Goal: Task Accomplishment & Management: Manage account settings

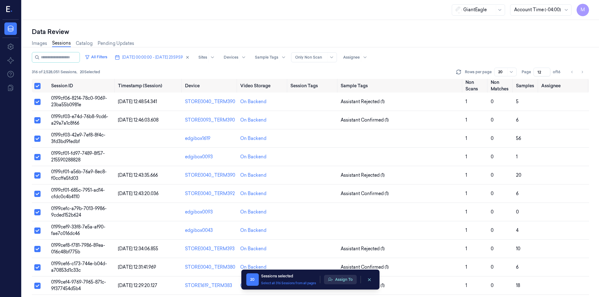
click at [344, 279] on button "Assign To" at bounding box center [340, 279] width 33 height 9
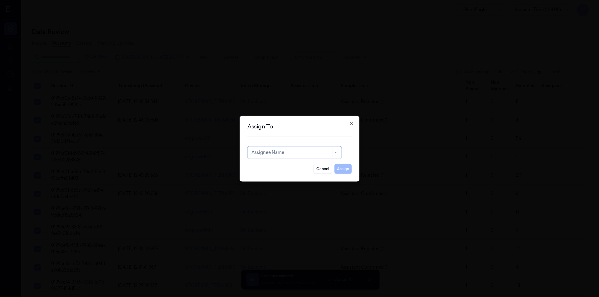
click at [274, 150] on div at bounding box center [291, 152] width 80 height 7
type input "ru"
click at [273, 165] on div "rupa b" at bounding box center [294, 166] width 86 height 7
click at [346, 169] on button "Assign" at bounding box center [342, 169] width 17 height 10
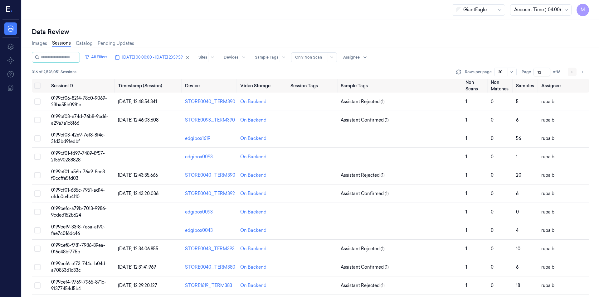
click at [571, 73] on icon "Go to previous page" at bounding box center [572, 72] width 4 height 5
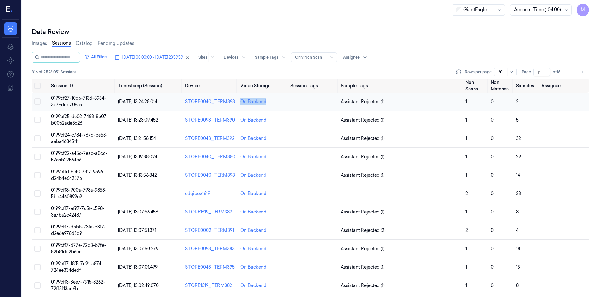
drag, startPoint x: 271, startPoint y: 101, endPoint x: 236, endPoint y: 102, distance: 34.3
click at [236, 102] on tr "0199cf27-10d6-713d-8934-3e79ddd706aa [DATE] 13:24:28.014 STORE0040_TERM393 On B…" at bounding box center [310, 102] width 557 height 18
copy tr "On Backend"
click at [573, 73] on icon "Go to previous page" at bounding box center [572, 72] width 4 height 5
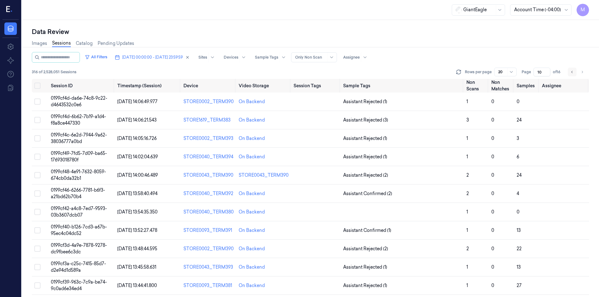
click at [570, 75] on button "Go to previous page" at bounding box center [572, 72] width 9 height 9
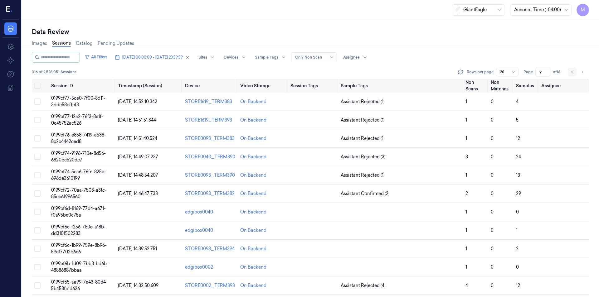
click at [572, 71] on icon "Go to previous page" at bounding box center [572, 72] width 4 height 5
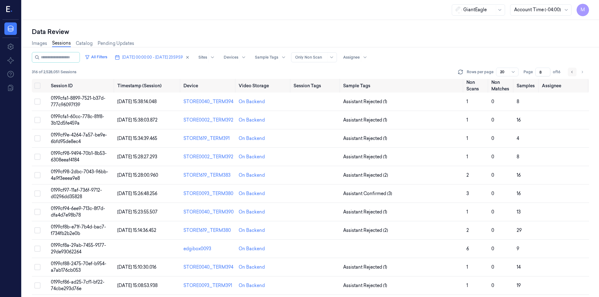
click at [571, 73] on icon "Go to previous page" at bounding box center [572, 72] width 4 height 5
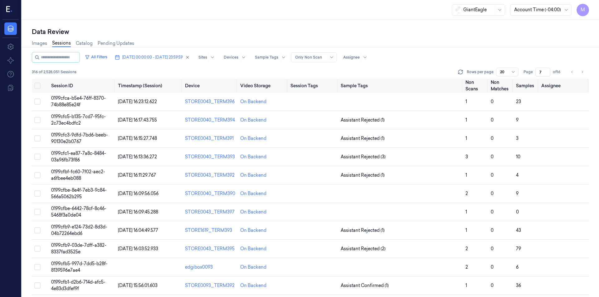
drag, startPoint x: 570, startPoint y: 72, endPoint x: 536, endPoint y: 71, distance: 34.3
click at [570, 72] on icon "Go to previous page" at bounding box center [572, 72] width 4 height 5
click at [568, 72] on button "Go to previous page" at bounding box center [572, 72] width 9 height 9
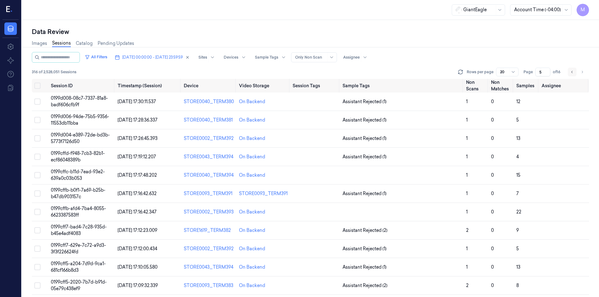
click at [572, 71] on icon "Go to previous page" at bounding box center [572, 72] width 4 height 5
click at [580, 74] on icon "Go to next page" at bounding box center [582, 72] width 4 height 5
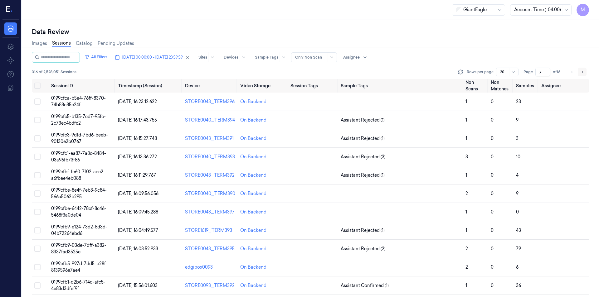
click at [580, 74] on icon "Go to next page" at bounding box center [582, 72] width 4 height 5
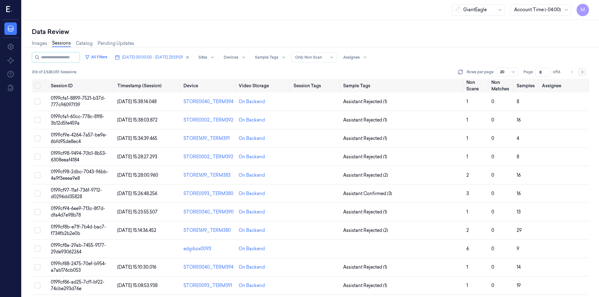
click at [580, 74] on icon "Go to next page" at bounding box center [582, 72] width 4 height 5
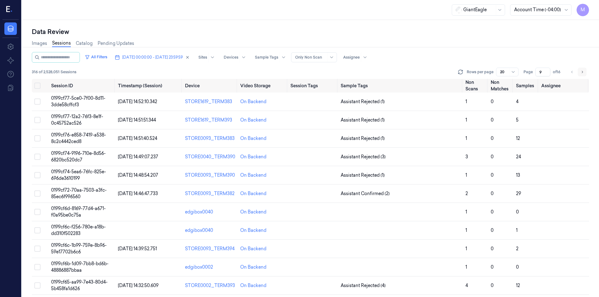
click at [580, 74] on icon "Go to next page" at bounding box center [582, 72] width 4 height 5
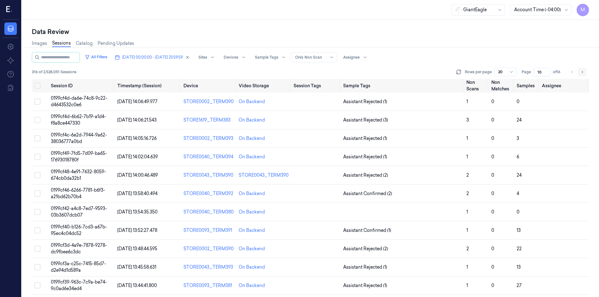
click at [580, 74] on icon "Go to next page" at bounding box center [582, 72] width 4 height 5
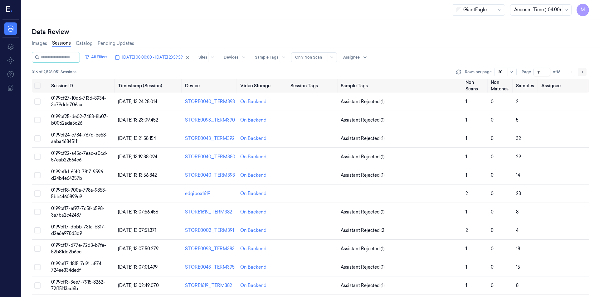
click at [580, 74] on icon "Go to next page" at bounding box center [582, 72] width 4 height 5
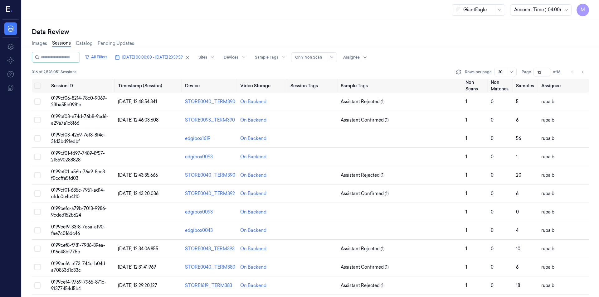
click at [491, 46] on div "Images Sessions Catalog Pending Updates" at bounding box center [310, 44] width 557 height 16
click at [574, 72] on button "Go to previous page" at bounding box center [572, 72] width 9 height 9
type input "11"
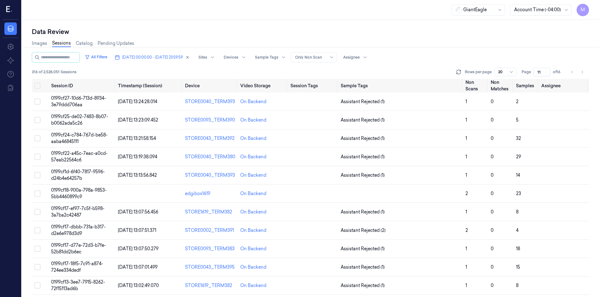
click at [458, 47] on div "Images Sessions Catalog Pending Updates" at bounding box center [310, 44] width 557 height 16
click at [350, 36] on div "Data Review" at bounding box center [310, 31] width 557 height 9
click at [38, 88] on button "Select all" at bounding box center [37, 86] width 6 height 6
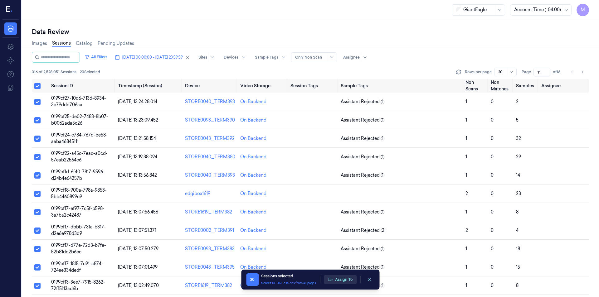
click at [349, 279] on button "Assign To" at bounding box center [340, 279] width 33 height 9
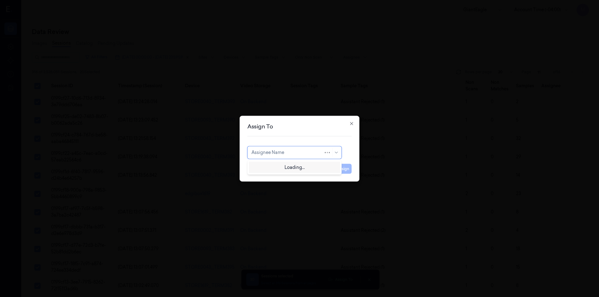
click at [275, 153] on div at bounding box center [287, 152] width 72 height 7
type input "mo"
click at [271, 167] on div "[PERSON_NAME]" at bounding box center [269, 166] width 37 height 7
click at [348, 169] on button "Assign" at bounding box center [342, 169] width 17 height 10
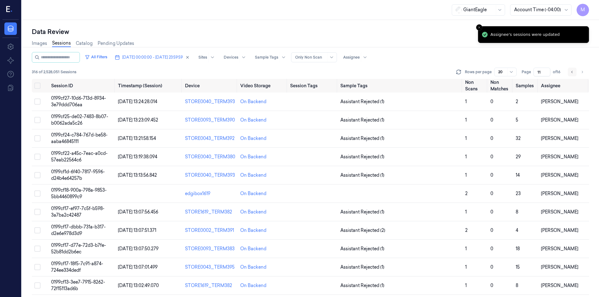
click at [574, 75] on button "Go to previous page" at bounding box center [572, 72] width 9 height 9
type input "10"
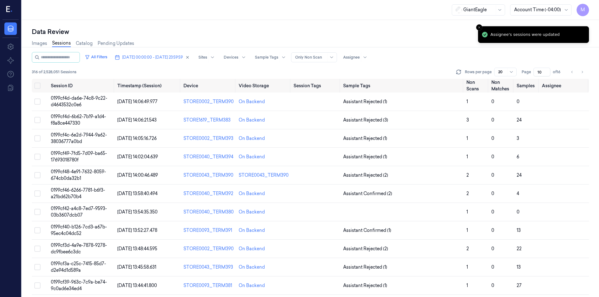
click at [355, 40] on div "Images Sessions Catalog Pending Updates" at bounding box center [310, 44] width 557 height 16
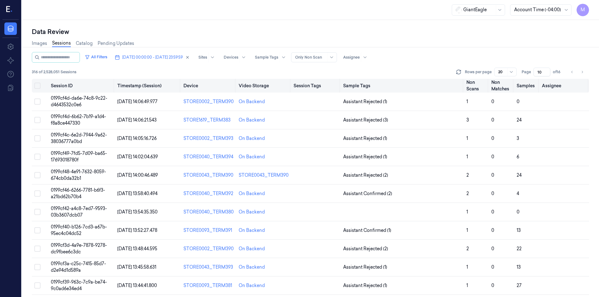
click at [38, 85] on button "Select all" at bounding box center [37, 86] width 6 height 6
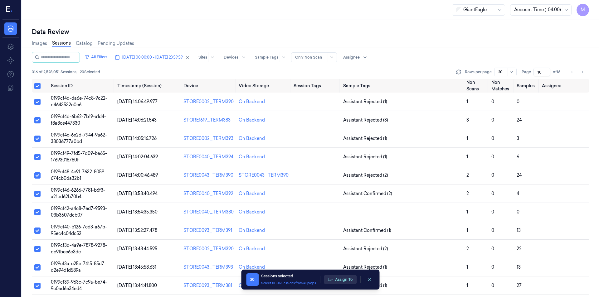
click at [345, 284] on button "Assign To" at bounding box center [340, 279] width 33 height 9
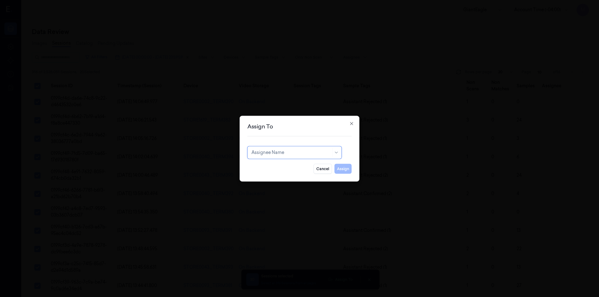
click at [255, 154] on div at bounding box center [291, 152] width 80 height 7
type input "var"
click at [263, 178] on div "[PERSON_NAME] g" at bounding box center [271, 177] width 41 height 7
click at [347, 168] on button "Assign" at bounding box center [342, 169] width 17 height 10
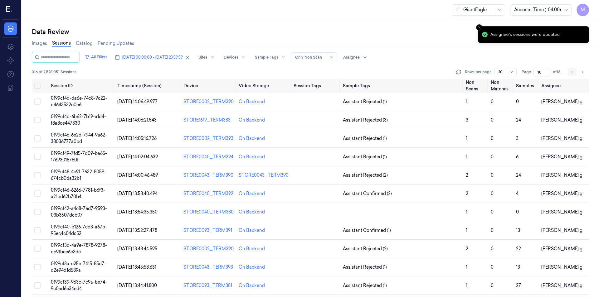
click at [568, 70] on button "Go to previous page" at bounding box center [572, 72] width 9 height 9
type input "9"
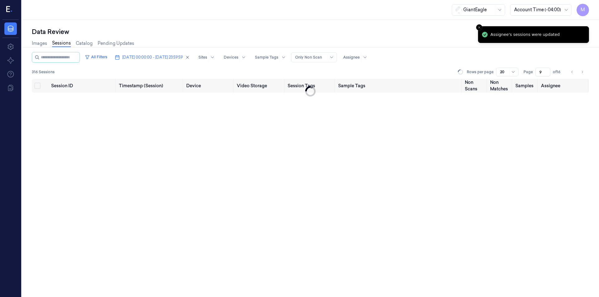
click at [358, 35] on div "Data Review" at bounding box center [310, 31] width 557 height 9
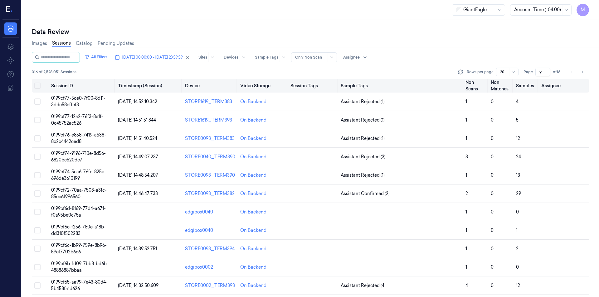
click at [36, 84] on button "Select all" at bounding box center [37, 86] width 6 height 6
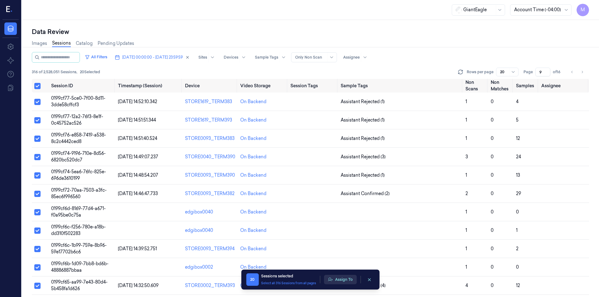
click at [352, 279] on button "Assign To" at bounding box center [340, 279] width 33 height 9
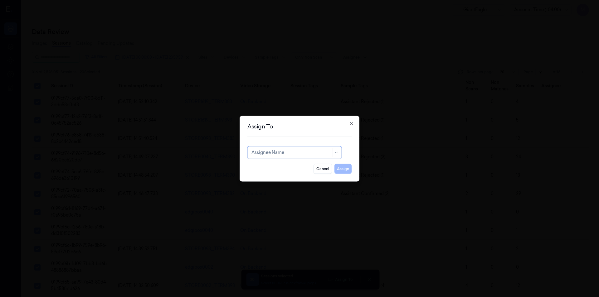
click at [298, 151] on div at bounding box center [291, 152] width 80 height 7
type input "ko"
click at [277, 165] on div "korisetty prem" at bounding box center [266, 166] width 30 height 7
click at [341, 168] on button "Assign" at bounding box center [342, 169] width 17 height 10
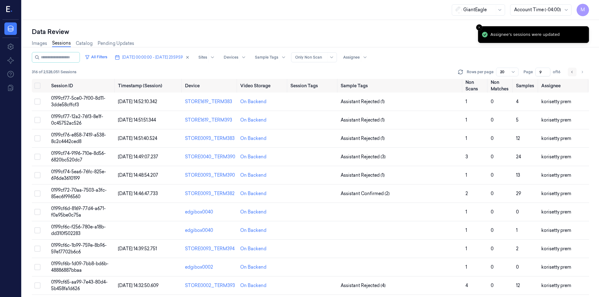
click at [570, 72] on icon "Go to previous page" at bounding box center [572, 72] width 4 height 5
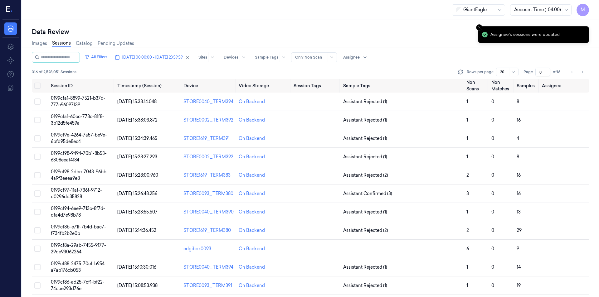
click at [366, 34] on div "Data Review" at bounding box center [310, 31] width 557 height 9
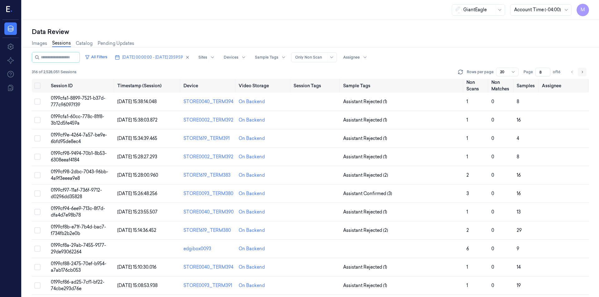
click at [580, 73] on icon "Go to next page" at bounding box center [582, 72] width 4 height 5
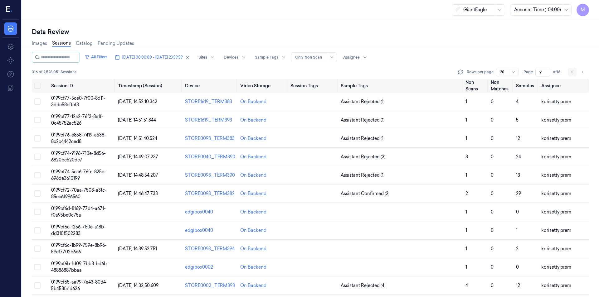
click at [570, 73] on icon "Go to previous page" at bounding box center [572, 72] width 4 height 5
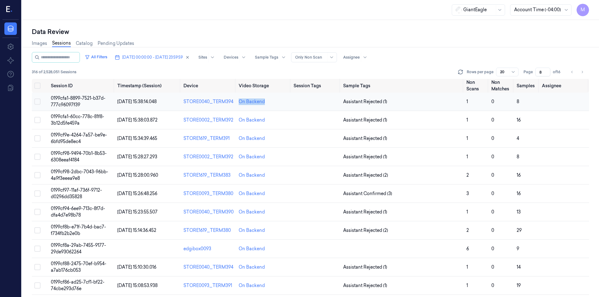
drag, startPoint x: 265, startPoint y: 104, endPoint x: 235, endPoint y: 104, distance: 30.3
click at [236, 104] on td "On Backend" at bounding box center [263, 102] width 55 height 18
copy div "On Backend"
click at [572, 71] on icon "Go to previous page" at bounding box center [571, 72] width 1 height 2
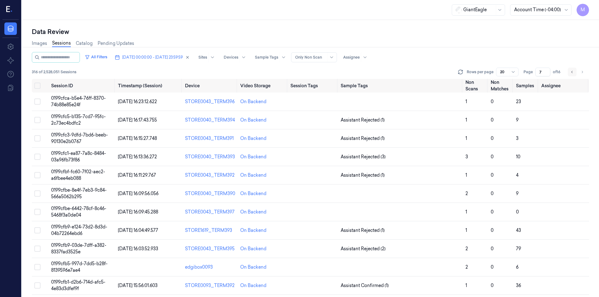
click at [569, 73] on button "Go to previous page" at bounding box center [572, 72] width 9 height 9
click at [569, 71] on button "Go to previous page" at bounding box center [572, 72] width 9 height 9
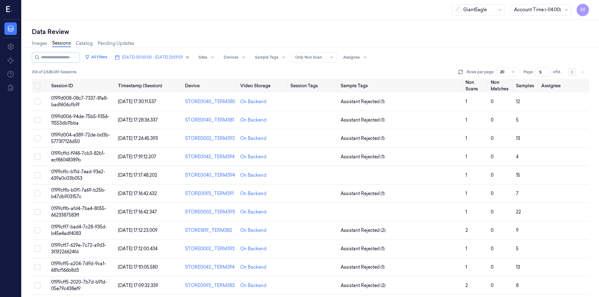
click at [575, 71] on button "Go to previous page" at bounding box center [572, 72] width 9 height 9
click at [575, 72] on button "Go to previous page" at bounding box center [572, 72] width 9 height 9
click at [569, 72] on button "Go to previous page" at bounding box center [572, 72] width 9 height 9
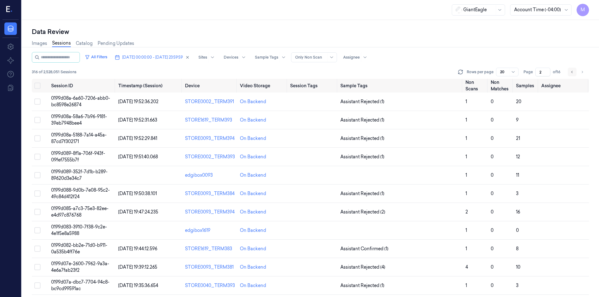
click at [572, 72] on icon "Go to previous page" at bounding box center [572, 72] width 4 height 5
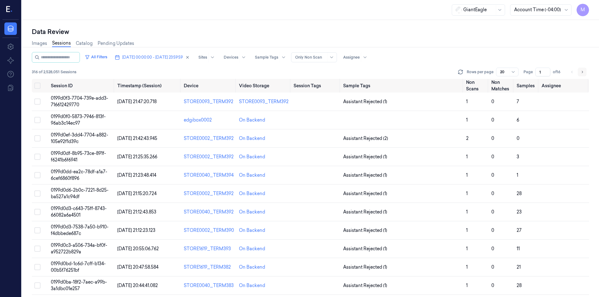
click at [583, 74] on icon "Go to next page" at bounding box center [582, 72] width 4 height 5
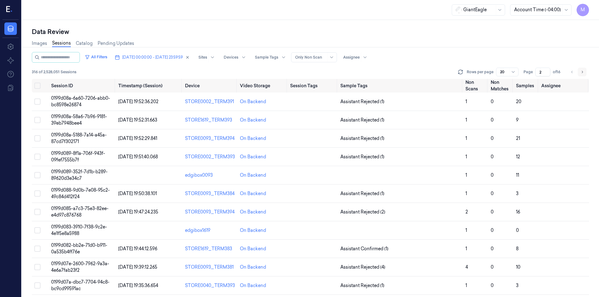
click at [583, 74] on icon "Go to next page" at bounding box center [582, 72] width 4 height 5
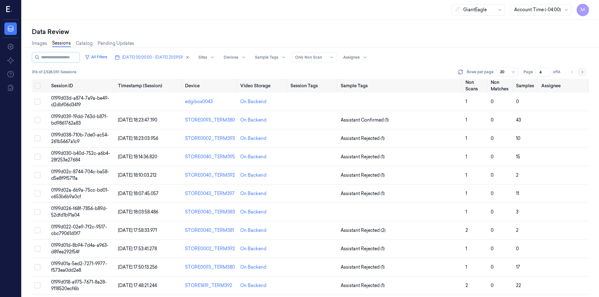
click at [583, 74] on icon "Go to next page" at bounding box center [582, 72] width 4 height 5
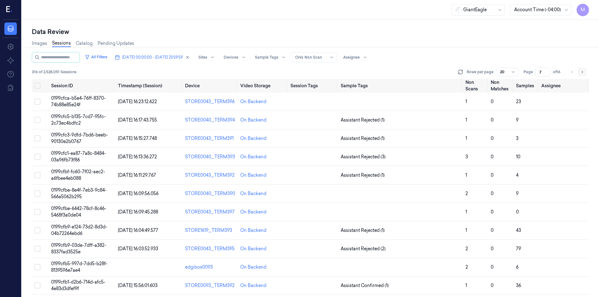
click at [583, 74] on icon "Go to next page" at bounding box center [582, 72] width 4 height 5
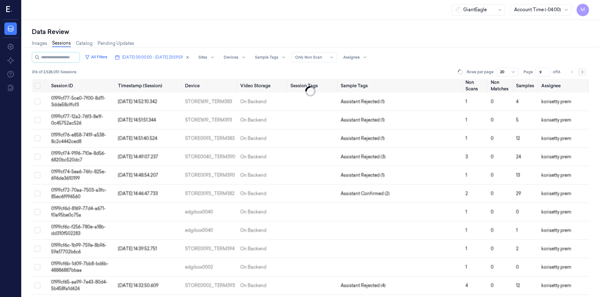
click at [583, 74] on icon "Go to next page" at bounding box center [582, 72] width 4 height 5
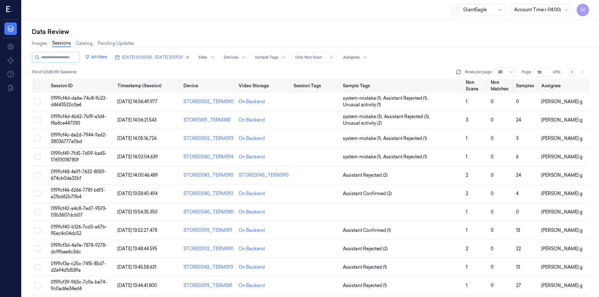
click at [574, 76] on button "Go to previous page" at bounding box center [572, 72] width 9 height 9
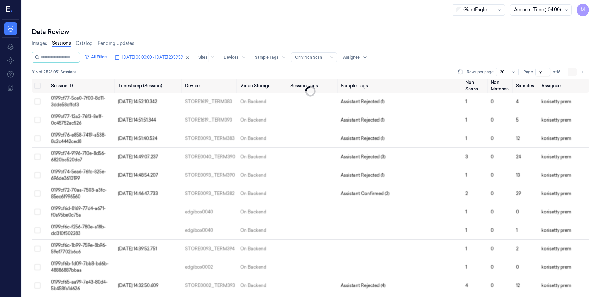
click at [574, 76] on button "Go to previous page" at bounding box center [572, 72] width 9 height 9
type input "8"
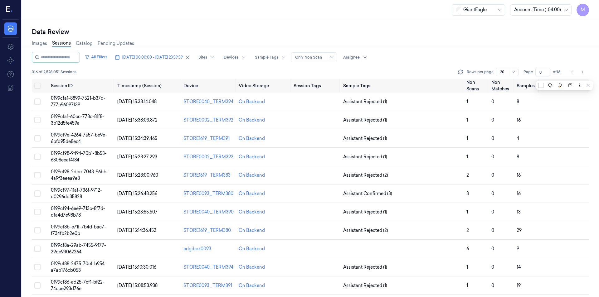
click at [365, 27] on div "Data Review Images Sessions Catalog Pending Updates All Filters [DATE] 00:00:00…" at bounding box center [310, 158] width 577 height 277
drag, startPoint x: 36, startPoint y: 86, endPoint x: 41, endPoint y: 89, distance: 4.9
click at [36, 86] on button "Select all" at bounding box center [37, 86] width 6 height 6
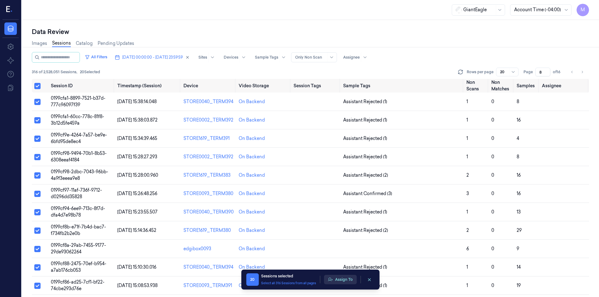
click at [348, 278] on button "Assign To" at bounding box center [340, 279] width 33 height 9
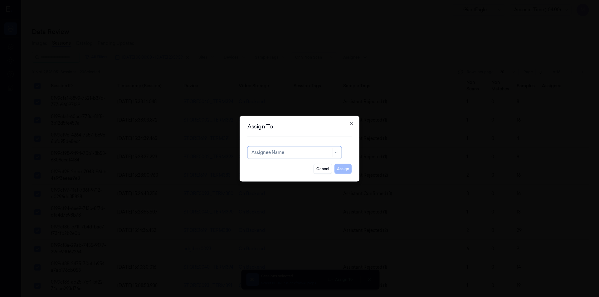
click at [265, 152] on div at bounding box center [291, 152] width 80 height 7
type input "ru"
click at [270, 165] on div "rupa b" at bounding box center [294, 166] width 86 height 7
click at [343, 168] on button "Assign" at bounding box center [342, 169] width 17 height 10
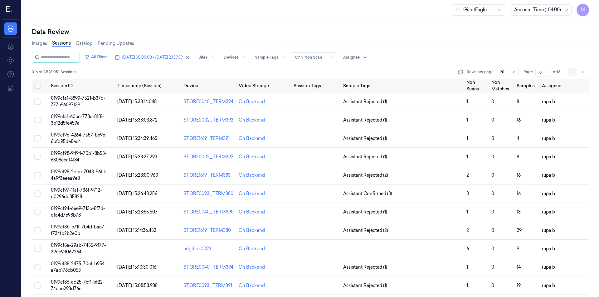
click at [570, 72] on button "Go to previous page" at bounding box center [572, 72] width 9 height 9
type input "7"
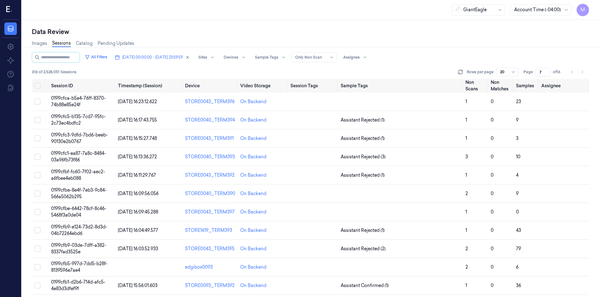
click at [466, 43] on div "Images Sessions Catalog Pending Updates" at bounding box center [310, 44] width 557 height 16
click at [38, 86] on button "Select all" at bounding box center [37, 86] width 6 height 6
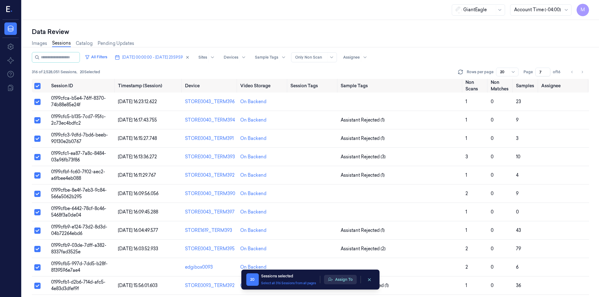
click at [348, 281] on button "Assign To" at bounding box center [340, 279] width 33 height 9
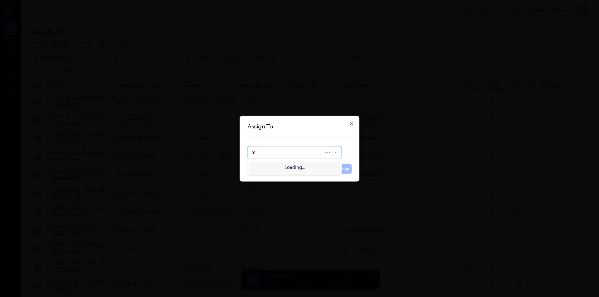
type input "mo"
click at [275, 167] on div "[PERSON_NAME]" at bounding box center [269, 166] width 37 height 7
click at [340, 171] on button "Assign" at bounding box center [342, 169] width 17 height 10
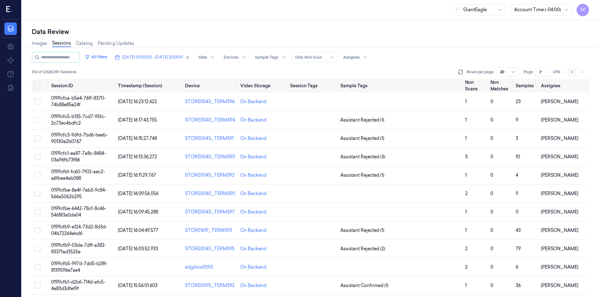
click at [571, 74] on icon "Go to previous page" at bounding box center [572, 72] width 4 height 5
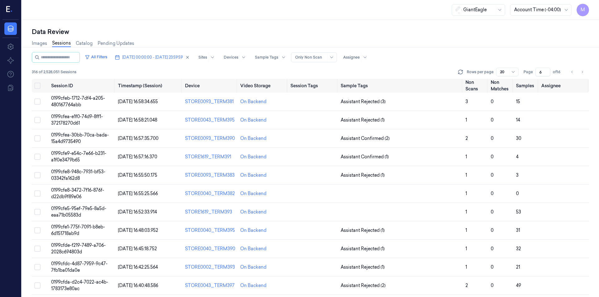
click at [441, 44] on div "Images Sessions Catalog Pending Updates" at bounding box center [310, 44] width 557 height 16
click at [279, 70] on div "316 of 2,528,051 Sessions Rows per page 20 Page 6 of 16" at bounding box center [310, 72] width 557 height 9
click at [512, 35] on div "Data Review" at bounding box center [310, 31] width 557 height 9
click at [585, 72] on button "Go to next page" at bounding box center [582, 72] width 9 height 9
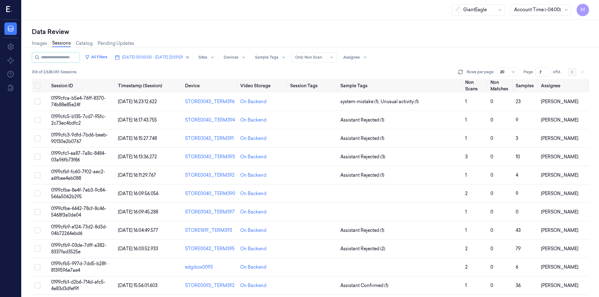
click at [573, 75] on button "Go to previous page" at bounding box center [572, 72] width 9 height 9
type input "6"
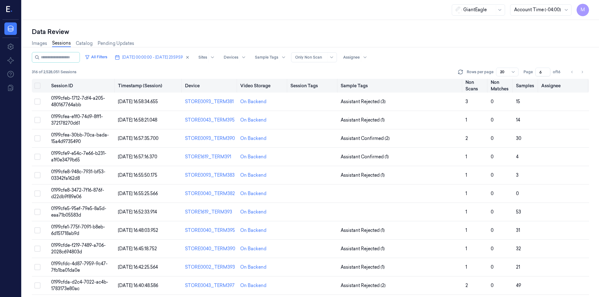
click at [38, 89] on button "Select all" at bounding box center [37, 86] width 6 height 6
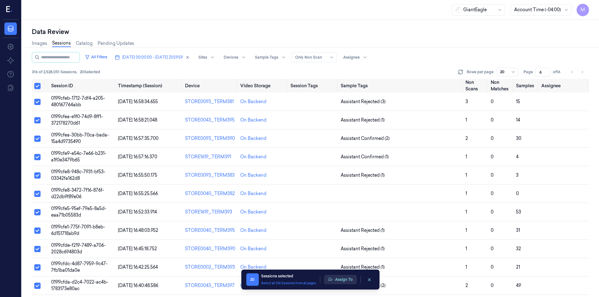
click at [344, 284] on button "Assign To" at bounding box center [340, 279] width 33 height 9
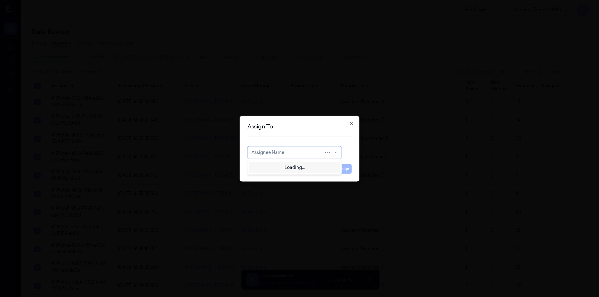
click at [281, 154] on div at bounding box center [287, 152] width 72 height 7
type input "var"
click at [269, 179] on div "[PERSON_NAME] g" at bounding box center [271, 177] width 41 height 7
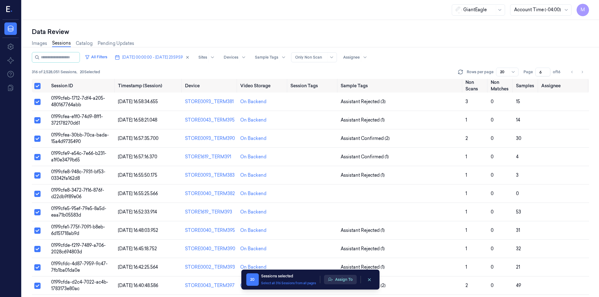
click at [343, 281] on button "Assign To" at bounding box center [340, 279] width 33 height 9
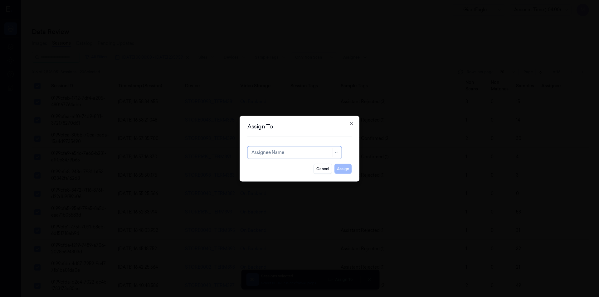
click at [310, 151] on div at bounding box center [291, 152] width 80 height 7
type input "var"
click at [277, 176] on div "[PERSON_NAME] g" at bounding box center [294, 177] width 86 height 7
click at [341, 169] on button "Assign" at bounding box center [342, 169] width 17 height 10
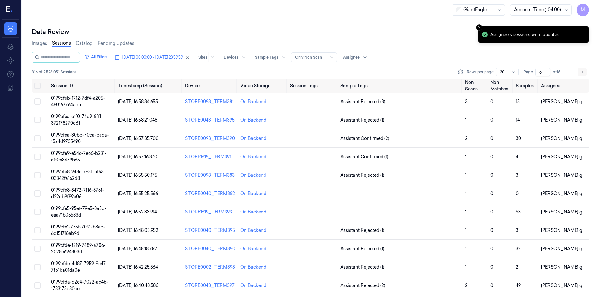
click at [582, 73] on icon "Go to next page" at bounding box center [582, 72] width 4 height 5
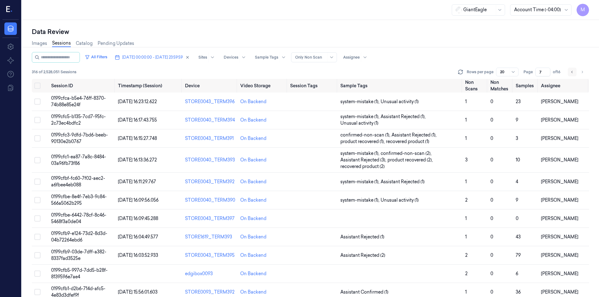
click at [572, 74] on icon "Go to previous page" at bounding box center [572, 72] width 4 height 5
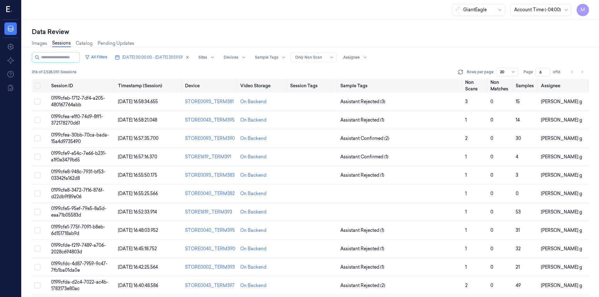
click at [447, 38] on div "Images Sessions Catalog Pending Updates" at bounding box center [310, 44] width 557 height 16
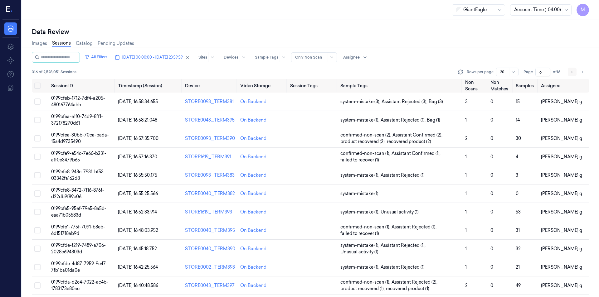
click at [570, 70] on button "Go to previous page" at bounding box center [572, 72] width 9 height 9
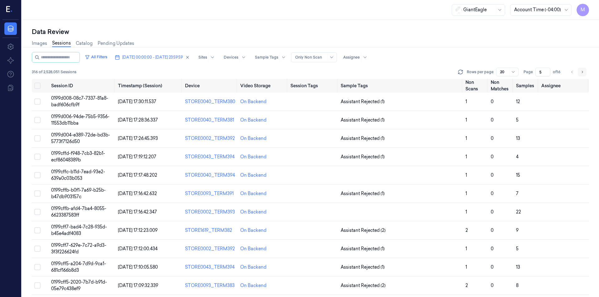
click at [582, 70] on icon "Go to next page" at bounding box center [582, 72] width 4 height 5
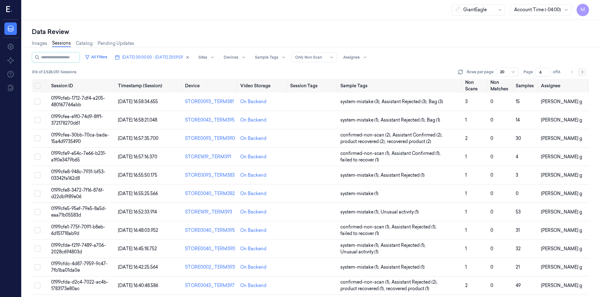
click at [582, 70] on icon "Go to next page" at bounding box center [582, 72] width 4 height 5
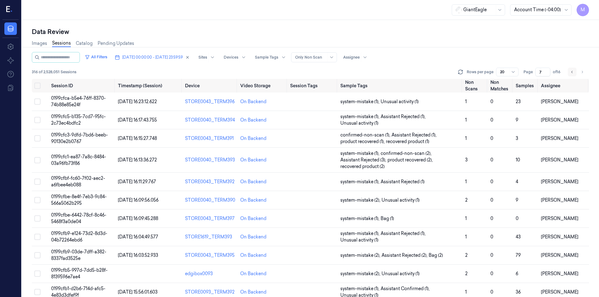
click at [569, 72] on button "Go to previous page" at bounding box center [572, 72] width 9 height 9
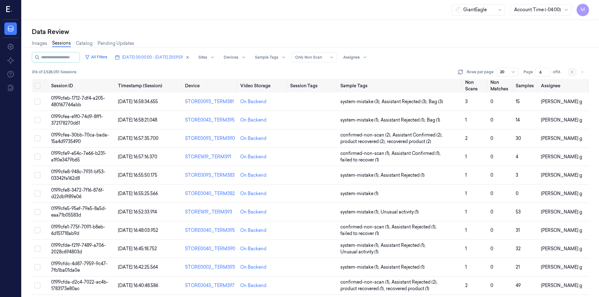
click at [569, 72] on button "Go to previous page" at bounding box center [572, 72] width 9 height 9
type input "5"
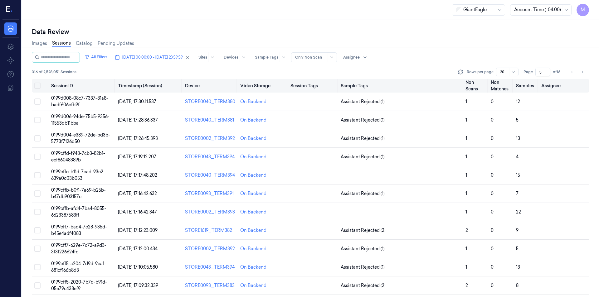
click at [38, 85] on button "Select all" at bounding box center [37, 86] width 6 height 6
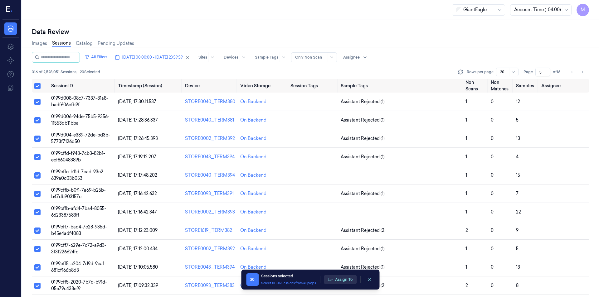
click at [352, 280] on button "Assign To" at bounding box center [340, 279] width 33 height 9
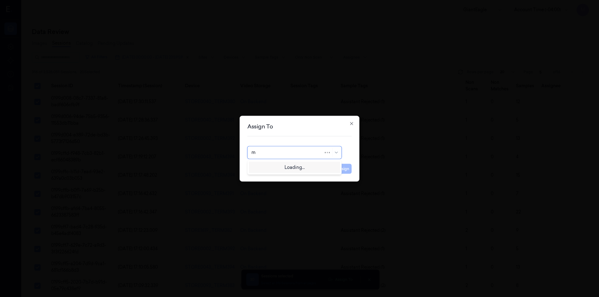
type input "mo"
click at [270, 167] on div "[PERSON_NAME]" at bounding box center [269, 166] width 37 height 7
click at [343, 168] on button "Assign" at bounding box center [342, 169] width 17 height 10
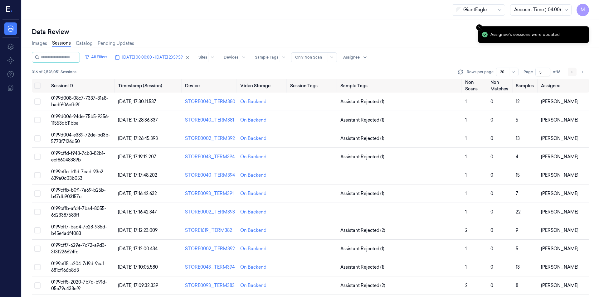
click at [570, 70] on icon "Go to previous page" at bounding box center [572, 72] width 4 height 5
type input "4"
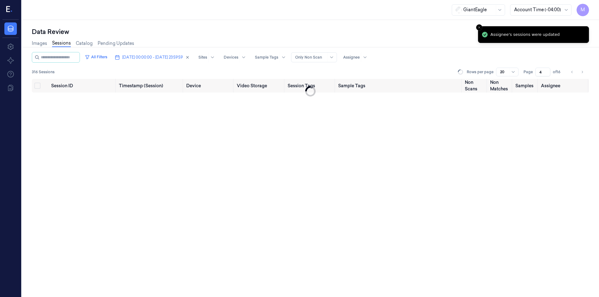
click at [358, 32] on div "Data Review" at bounding box center [310, 31] width 557 height 9
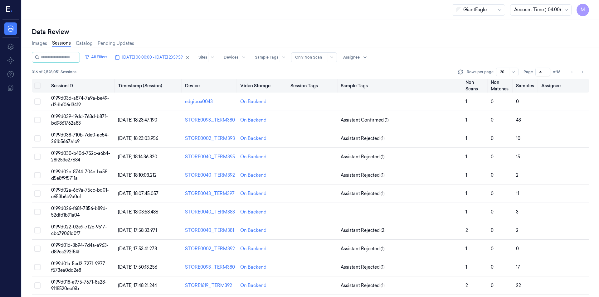
click at [35, 86] on button "Select all" at bounding box center [37, 86] width 6 height 6
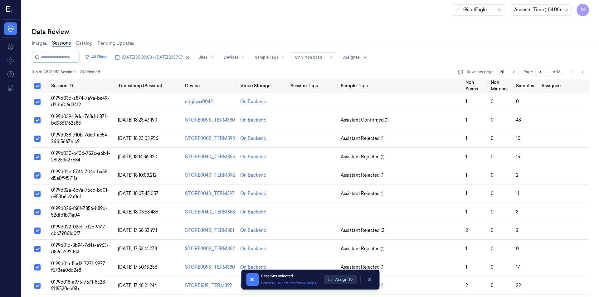
click at [348, 283] on button "Assign To" at bounding box center [340, 279] width 33 height 9
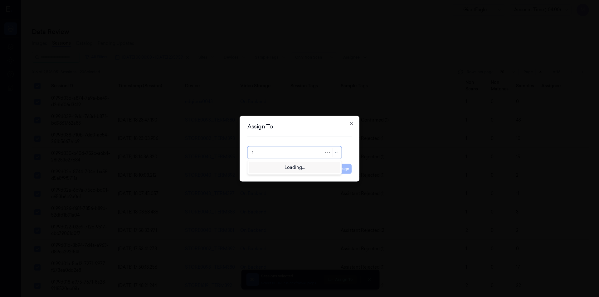
type input "ru"
click at [280, 168] on div "rupa b" at bounding box center [294, 166] width 86 height 7
click at [350, 168] on button "Assign" at bounding box center [342, 169] width 17 height 10
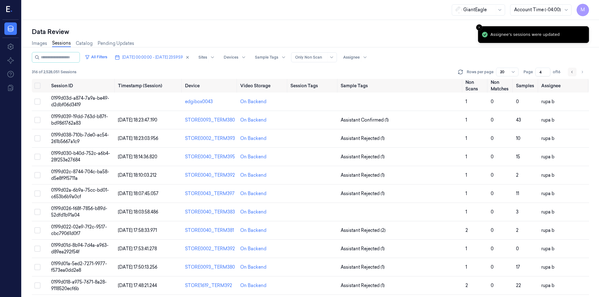
click at [571, 72] on icon "Go to previous page" at bounding box center [572, 72] width 4 height 5
type input "3"
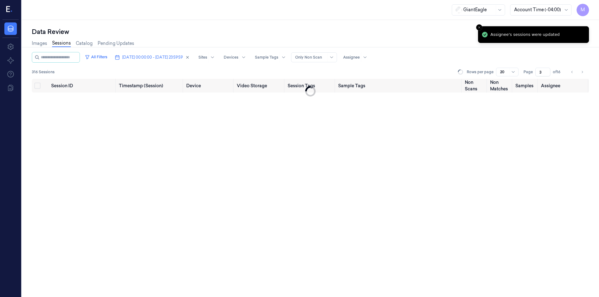
click at [338, 27] on div "Data Review" at bounding box center [310, 31] width 557 height 9
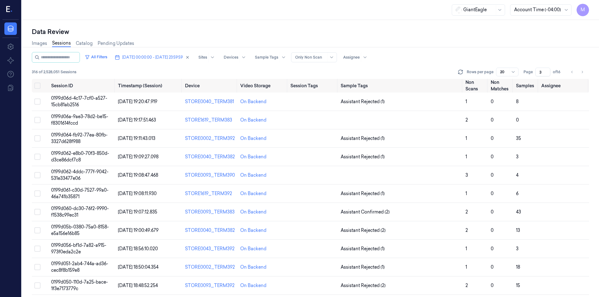
click at [491, 46] on div "Images Sessions Catalog Pending Updates" at bounding box center [310, 44] width 557 height 16
drag, startPoint x: 39, startPoint y: 85, endPoint x: 53, endPoint y: 97, distance: 18.8
click at [39, 85] on button "Select all" at bounding box center [37, 86] width 6 height 6
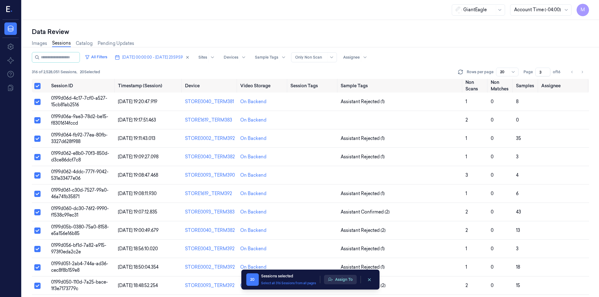
click at [341, 276] on button "Assign To" at bounding box center [340, 279] width 33 height 9
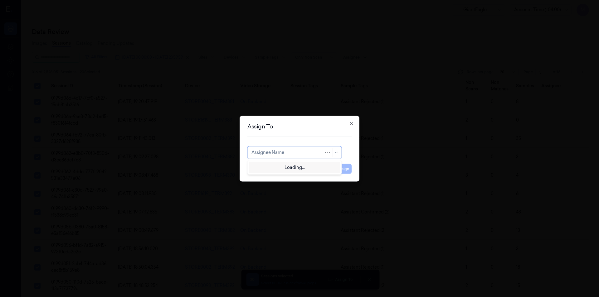
click at [295, 150] on div at bounding box center [287, 152] width 72 height 7
type input "ko"
click at [270, 170] on div "korisetty prem" at bounding box center [294, 167] width 91 height 10
click at [343, 170] on button "Assign" at bounding box center [342, 169] width 17 height 10
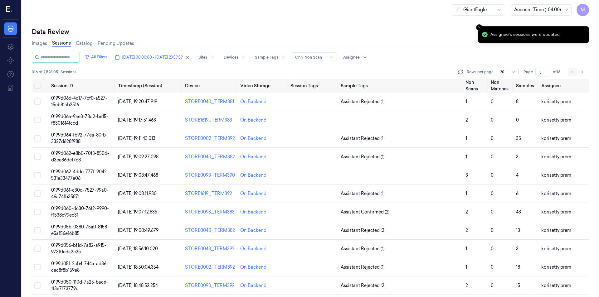
click at [574, 73] on button "Go to previous page" at bounding box center [572, 72] width 9 height 9
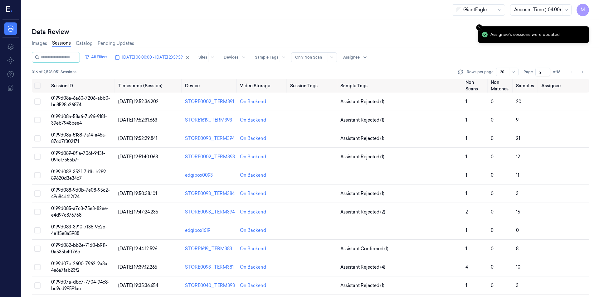
click at [403, 50] on div "Images Sessions Catalog Pending Updates" at bounding box center [310, 44] width 557 height 16
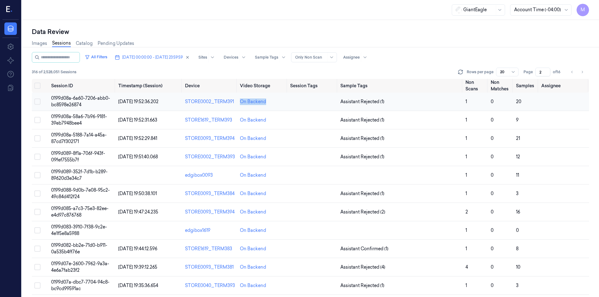
drag, startPoint x: 271, startPoint y: 103, endPoint x: 234, endPoint y: 106, distance: 37.2
click at [234, 106] on tr "0199d08a-6a60-7206-abb0-bc8598e26874 [DATE] 19:52:36.202 STORE0002_TERM391 On B…" at bounding box center [310, 102] width 557 height 18
copy tr "On Backend"
click at [569, 71] on button "Go to previous page" at bounding box center [572, 72] width 9 height 9
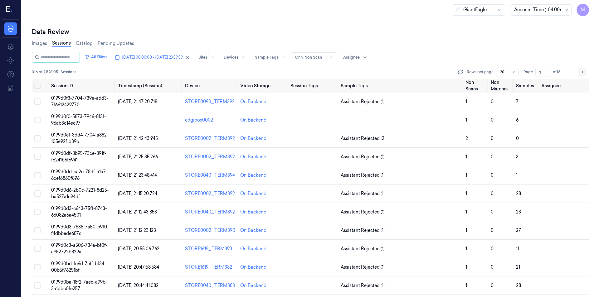
click at [579, 72] on button "Go to next page" at bounding box center [582, 72] width 9 height 9
type input "2"
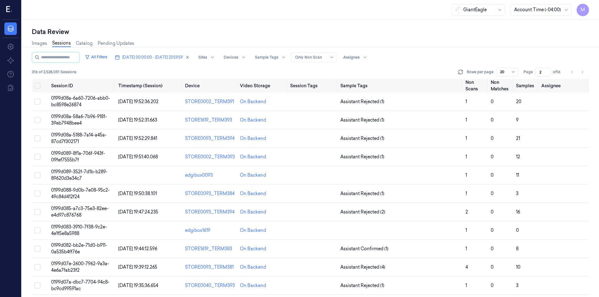
click at [419, 39] on div "Images Sessions Catalog Pending Updates" at bounding box center [310, 44] width 557 height 16
click at [341, 42] on div "Images Sessions Catalog Pending Updates" at bounding box center [310, 44] width 557 height 16
click at [38, 86] on button "Select all" at bounding box center [37, 86] width 6 height 6
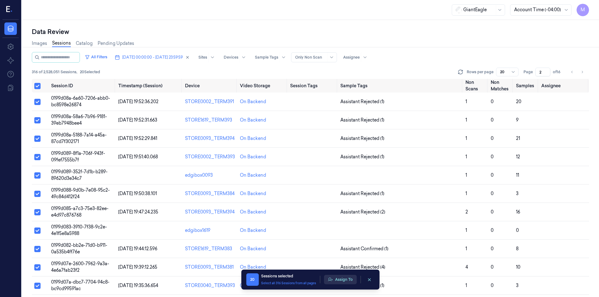
click at [352, 279] on button "Assign To" at bounding box center [340, 279] width 33 height 9
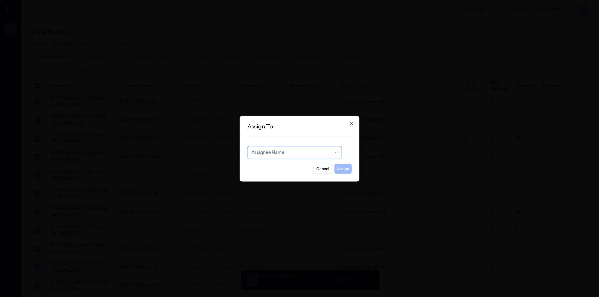
click at [304, 155] on div at bounding box center [291, 152] width 80 height 7
type input "var"
click at [284, 175] on div "[PERSON_NAME] g" at bounding box center [294, 177] width 86 height 7
click at [342, 168] on button "Assign" at bounding box center [342, 169] width 17 height 10
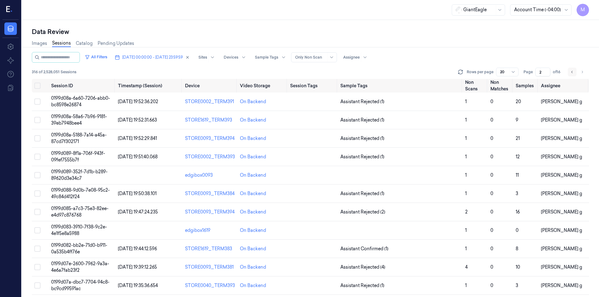
click at [574, 73] on button "Go to previous page" at bounding box center [572, 72] width 9 height 9
type input "1"
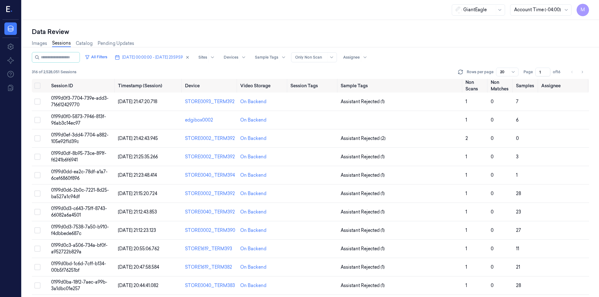
click at [422, 47] on div "Images Sessions Catalog Pending Updates" at bounding box center [310, 44] width 557 height 16
click at [38, 85] on button "Select all" at bounding box center [37, 86] width 6 height 6
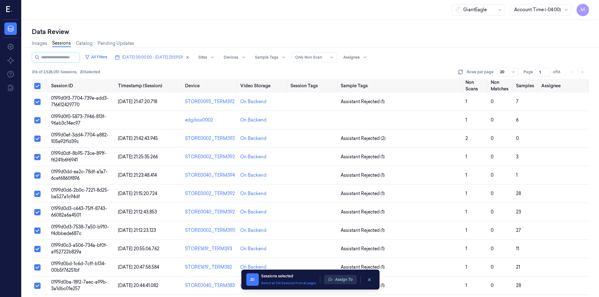
click at [338, 282] on button "Assign To" at bounding box center [340, 279] width 33 height 9
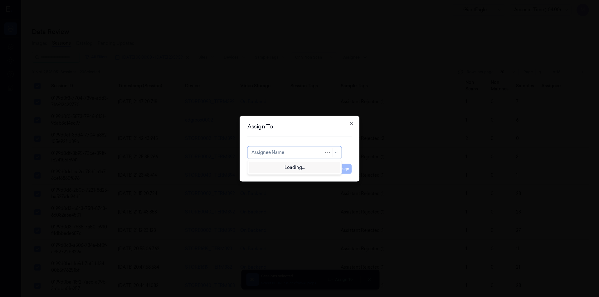
click at [305, 153] on div at bounding box center [287, 152] width 72 height 7
type input "n"
type input "mo"
click at [268, 167] on div "[PERSON_NAME]" at bounding box center [269, 166] width 37 height 7
click at [342, 169] on button "Assign" at bounding box center [342, 169] width 17 height 10
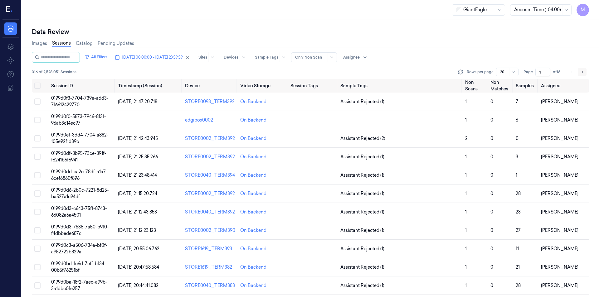
click at [580, 72] on icon "Go to next page" at bounding box center [582, 72] width 4 height 5
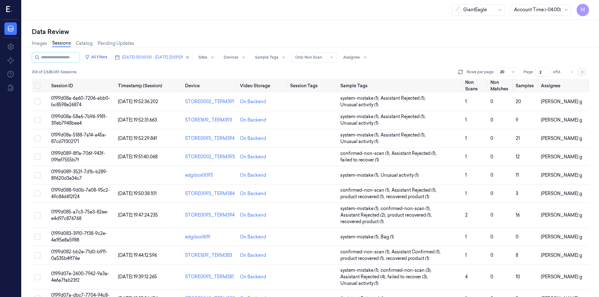
click at [580, 72] on icon "Go to next page" at bounding box center [582, 72] width 4 height 5
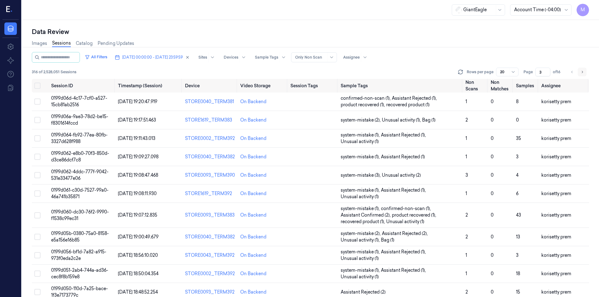
click at [580, 72] on icon "Go to next page" at bounding box center [582, 72] width 4 height 5
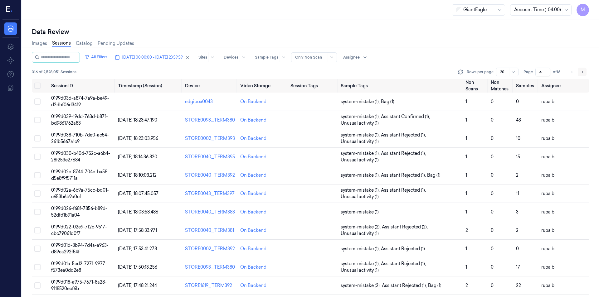
click at [580, 72] on icon "Go to next page" at bounding box center [582, 72] width 4 height 5
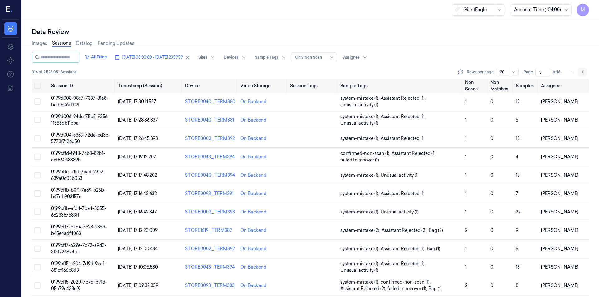
click at [580, 72] on icon "Go to next page" at bounding box center [582, 72] width 4 height 5
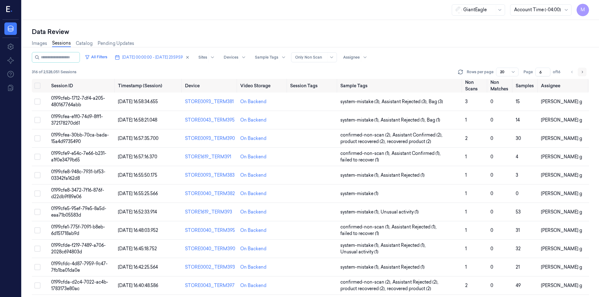
click at [580, 72] on icon "Go to next page" at bounding box center [582, 72] width 4 height 5
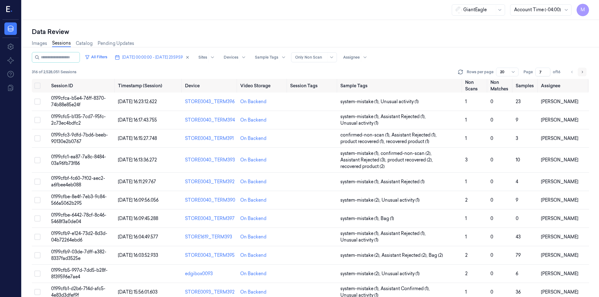
click at [580, 72] on icon "Go to next page" at bounding box center [582, 72] width 4 height 5
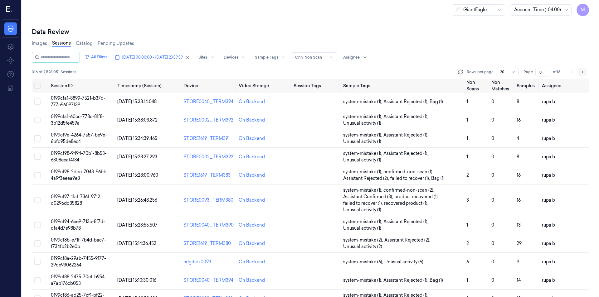
click at [580, 72] on icon "Go to next page" at bounding box center [582, 72] width 4 height 5
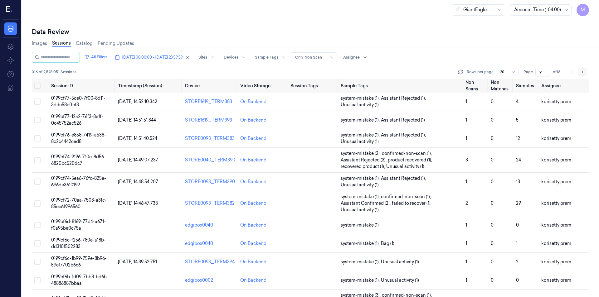
click at [580, 72] on icon "Go to next page" at bounding box center [582, 72] width 4 height 5
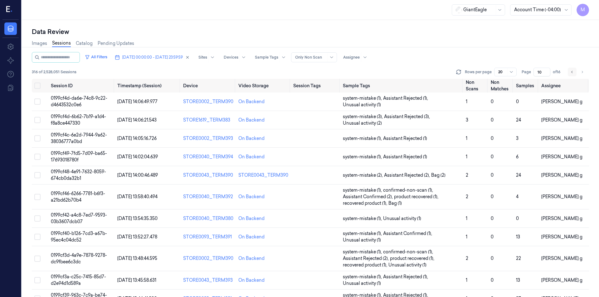
click at [573, 71] on icon "Go to previous page" at bounding box center [572, 72] width 4 height 5
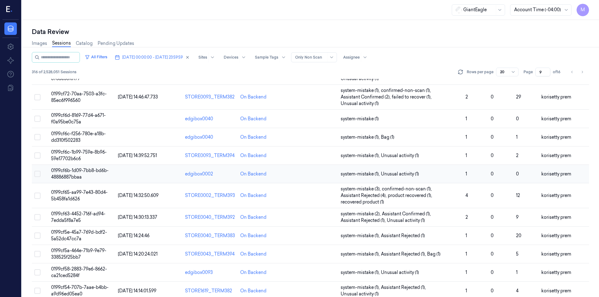
scroll to position [94, 0]
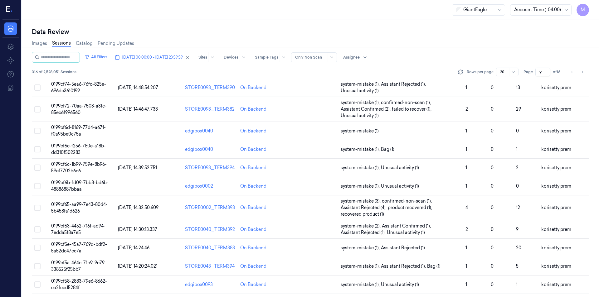
click at [419, 34] on div "Data Review" at bounding box center [310, 31] width 557 height 9
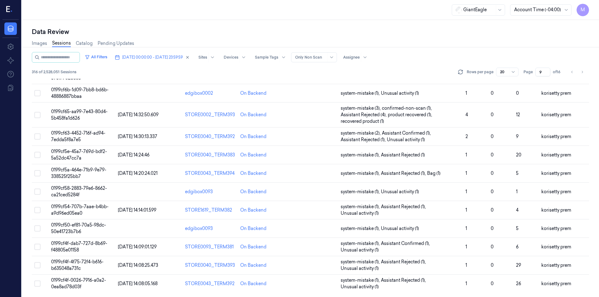
scroll to position [188, 0]
click at [582, 71] on icon "Go to next page" at bounding box center [582, 72] width 4 height 5
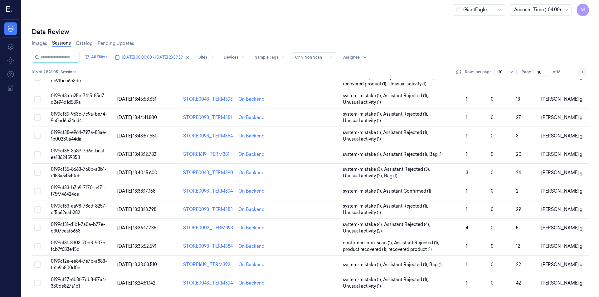
scroll to position [181, 0]
click at [582, 71] on icon "Go to next page" at bounding box center [582, 72] width 4 height 5
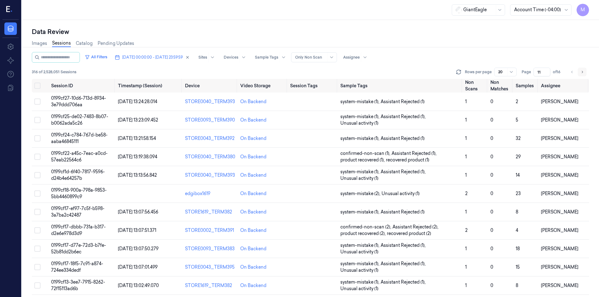
click at [582, 71] on icon "Go to next page" at bounding box center [582, 72] width 4 height 5
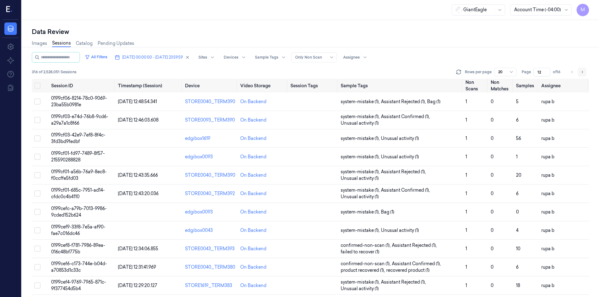
click at [582, 71] on icon "Go to next page" at bounding box center [582, 72] width 4 height 5
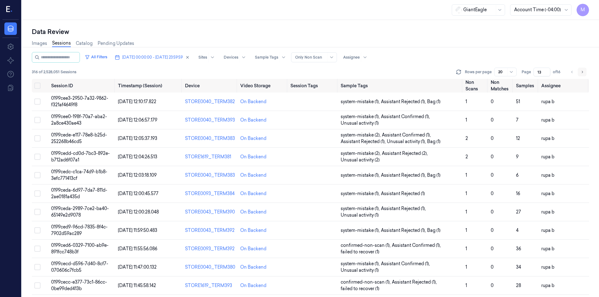
click at [582, 71] on icon "Go to next page" at bounding box center [582, 72] width 4 height 5
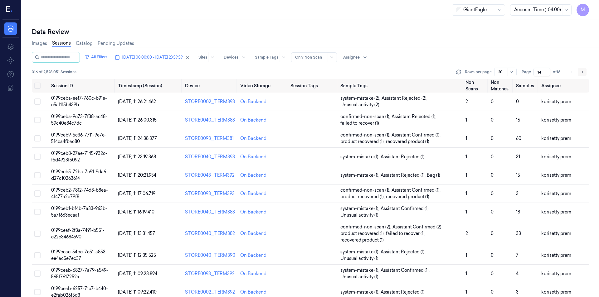
click at [582, 71] on icon "Go to next page" at bounding box center [582, 72] width 4 height 5
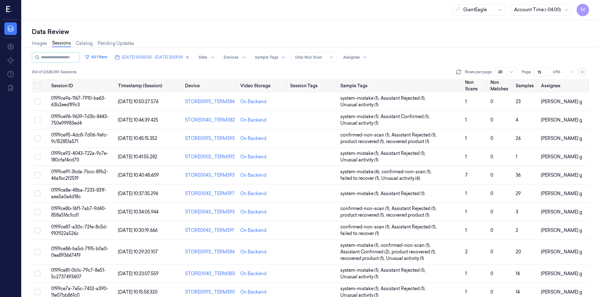
click at [582, 71] on icon "Go to next page" at bounding box center [582, 72] width 4 height 5
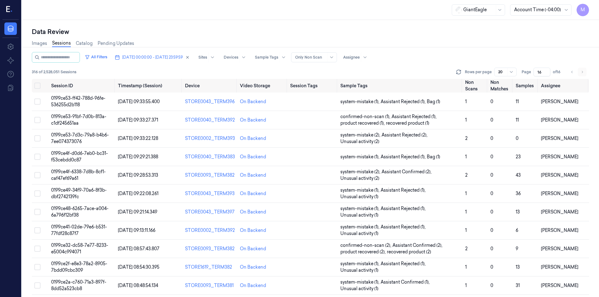
click at [582, 71] on li "pagination" at bounding box center [582, 72] width 9 height 9
click at [535, 72] on input "16" at bounding box center [541, 72] width 17 height 9
click at [541, 70] on input "16" at bounding box center [541, 72] width 17 height 9
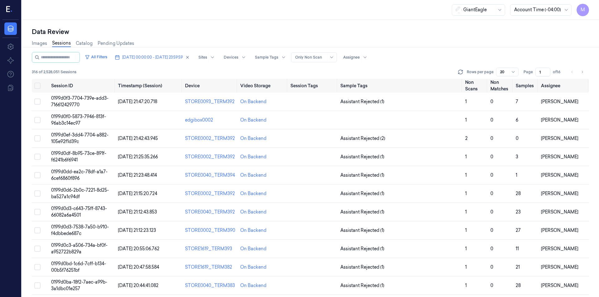
type input "1"
click at [514, 42] on div "Images Sessions Catalog Pending Updates" at bounding box center [310, 44] width 557 height 16
